Goal: Task Accomplishment & Management: Manage account settings

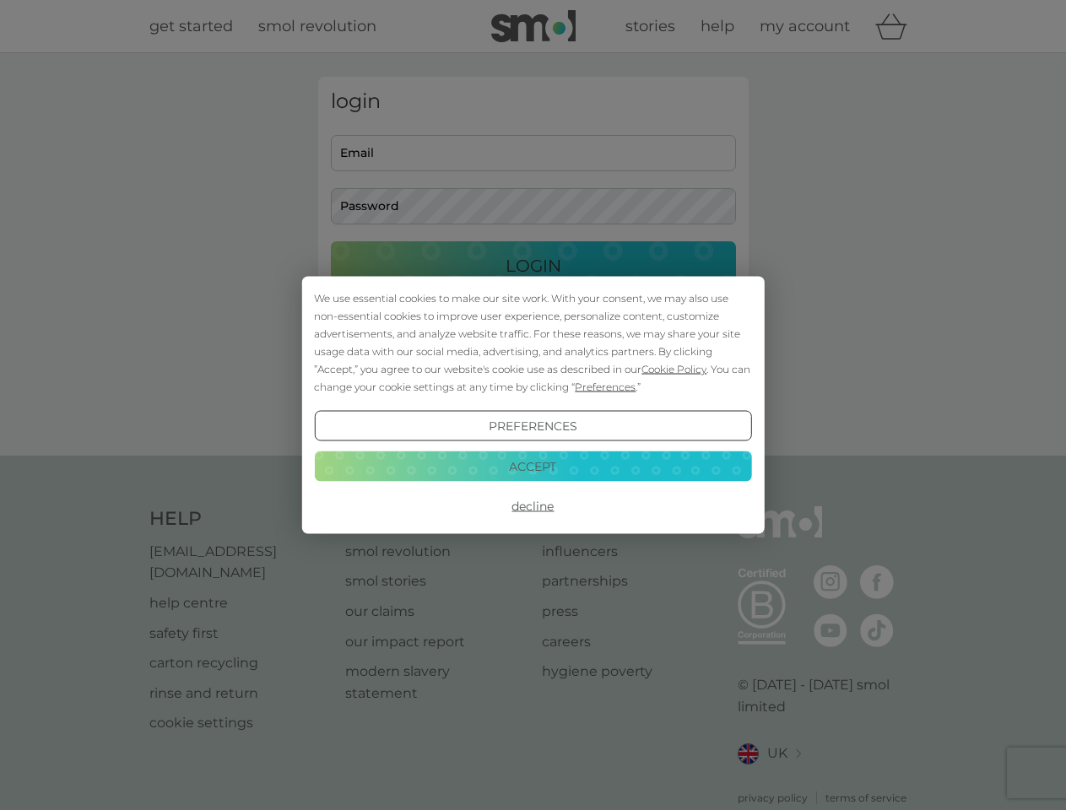
click at [674, 369] on span "Cookie Policy" at bounding box center [673, 369] width 65 height 13
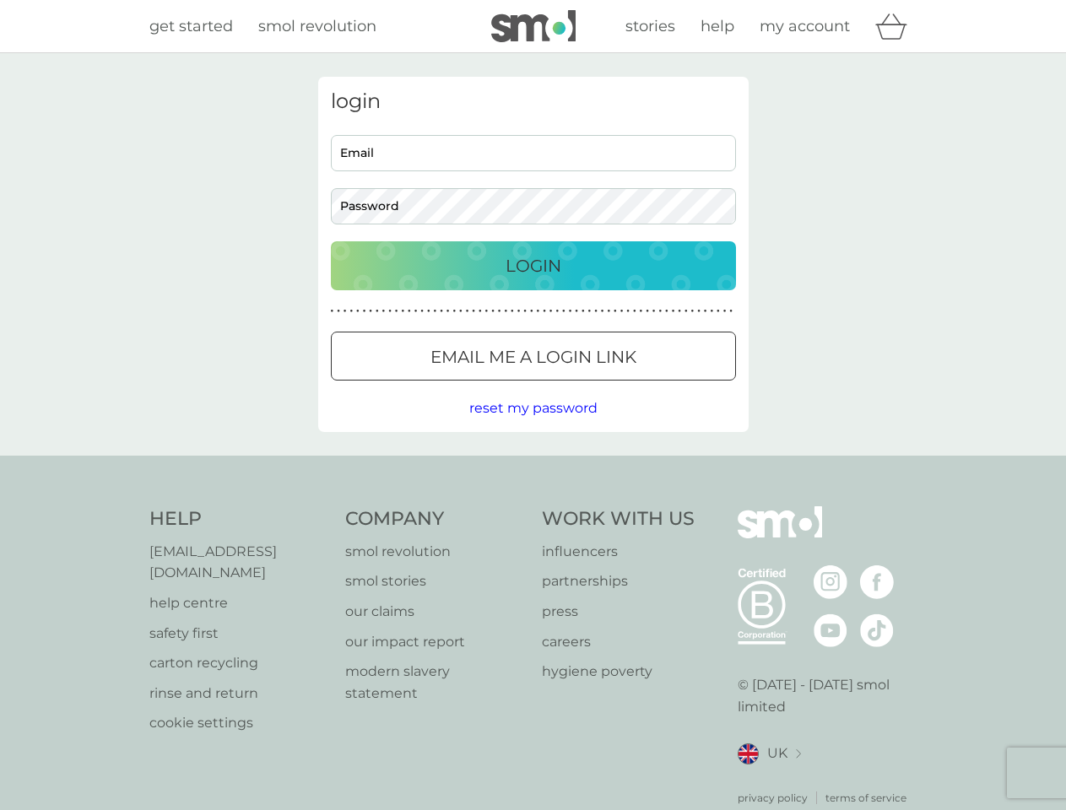
click at [603, 386] on div "login Email Password Login ● ● ● ● ● ● ● ● ● ● ● ● ● ● ● ● ● ● ● ● ● ● ● ● ● ● …" at bounding box center [533, 254] width 430 height 355
click at [532, 426] on div "login Email Password Login ● ● ● ● ● ● ● ● ● ● ● ● ● ● ● ● ● ● ● ● ● ● ● ● ● ● …" at bounding box center [533, 254] width 430 height 355
click at [532, 506] on div "Help [EMAIL_ADDRESS][DOMAIN_NAME] help centre safety first carton recycling rin…" at bounding box center [533, 656] width 768 height 300
click at [532, 466] on div "Help [EMAIL_ADDRESS][DOMAIN_NAME] help centre safety first carton recycling rin…" at bounding box center [533, 656] width 1066 height 401
